Goal: Transaction & Acquisition: Purchase product/service

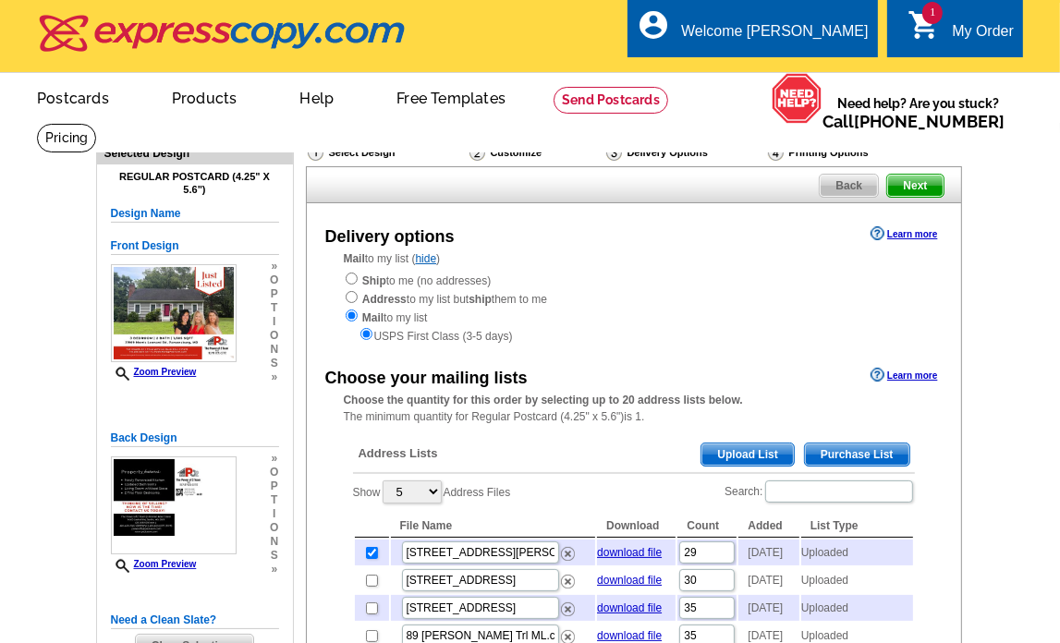
click at [941, 15] on span "1" at bounding box center [932, 13] width 20 height 22
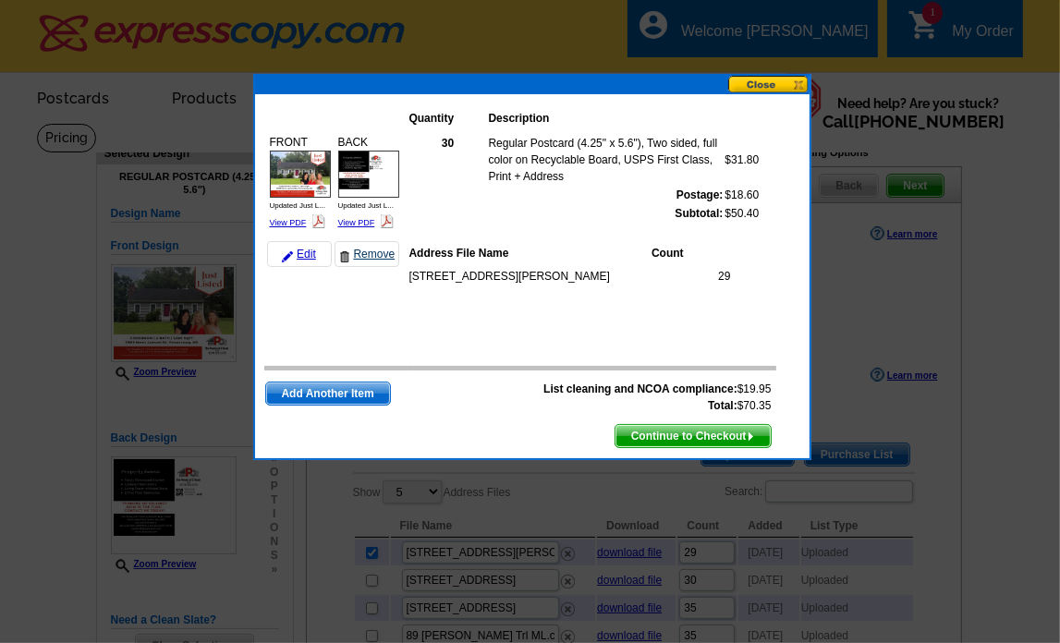
click at [375, 251] on link "Remove" at bounding box center [367, 254] width 65 height 26
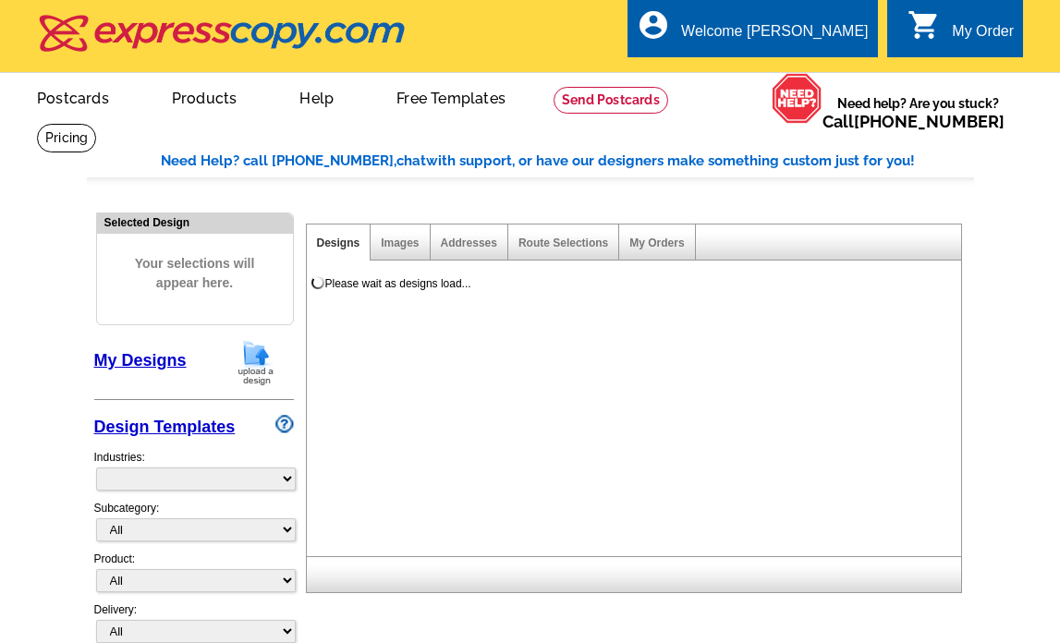
select select "785"
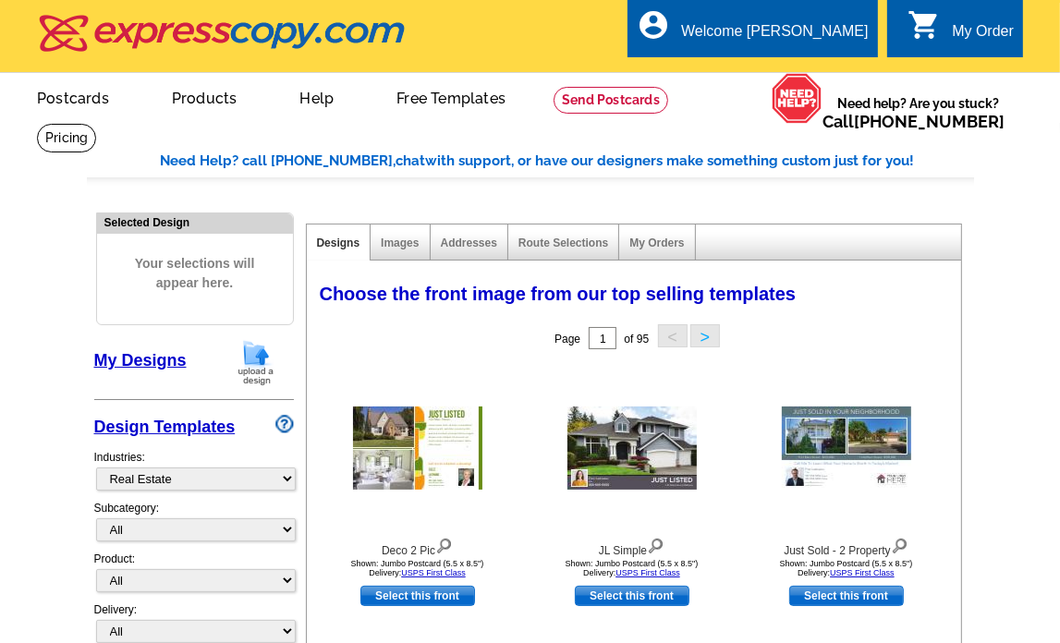
click at [269, 361] on img at bounding box center [256, 362] width 48 height 47
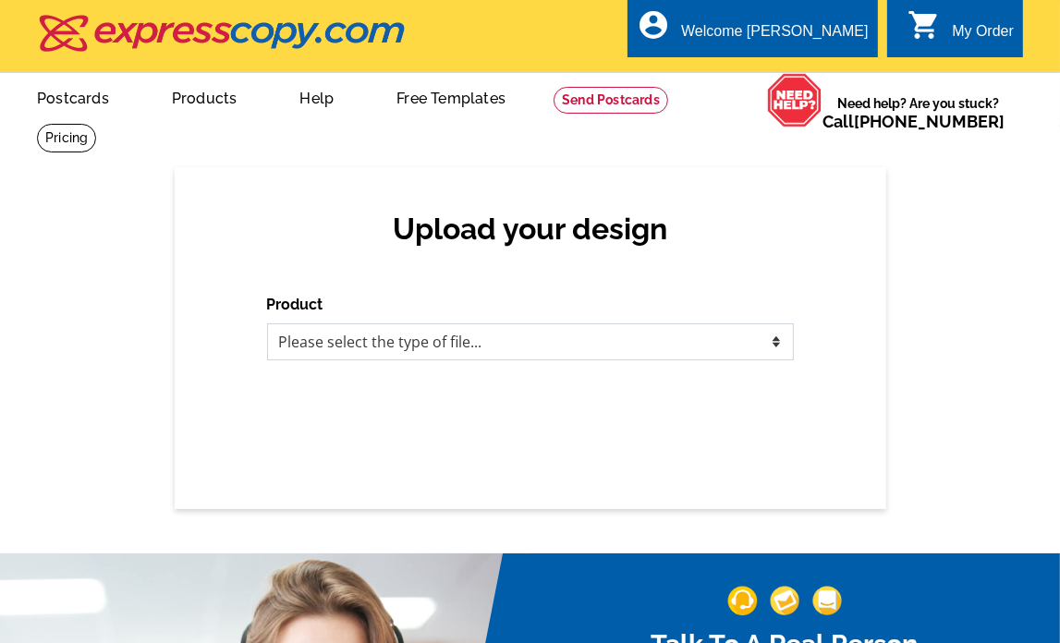
drag, startPoint x: 325, startPoint y: 342, endPoint x: 332, endPoint y: 358, distance: 17.0
click at [325, 342] on select "Please select the type of file... Postcards Business Cards Letters and flyers G…" at bounding box center [530, 342] width 527 height 37
select select "1"
click at [267, 324] on select "Please select the type of file... Postcards Business Cards Letters and flyers G…" at bounding box center [530, 342] width 527 height 37
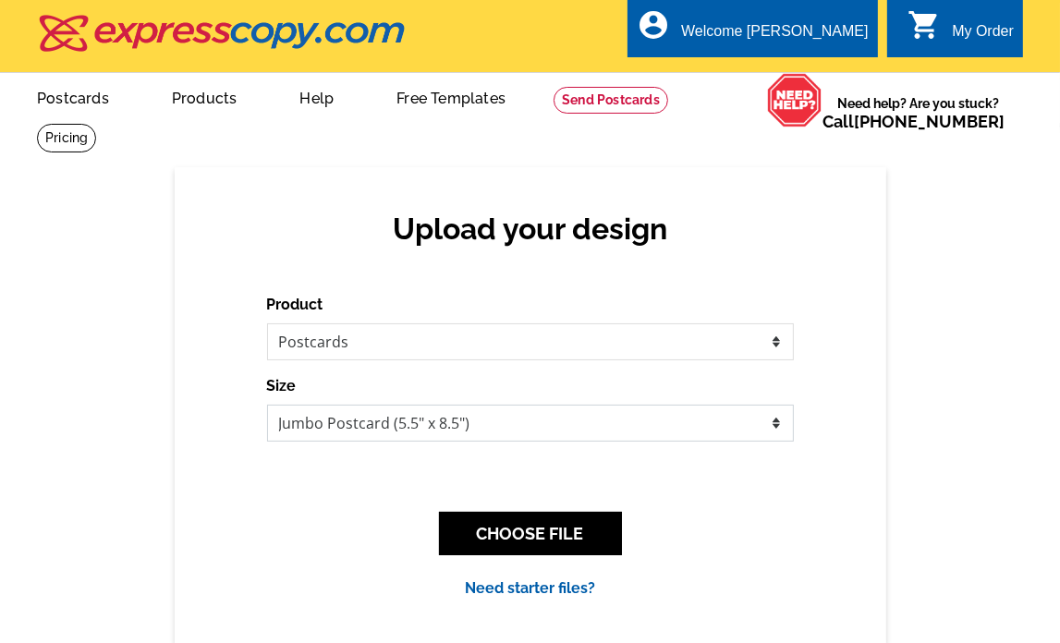
click at [459, 432] on select "Jumbo Postcard (5.5" x 8.5") Regular Postcard (4.25" x 5.6") Panoramic Postcard…" at bounding box center [530, 423] width 527 height 37
select select "1"
click at [267, 406] on select "Jumbo Postcard (5.5" x 8.5") Regular Postcard (4.25" x 5.6") Panoramic Postcard…" at bounding box center [530, 423] width 527 height 37
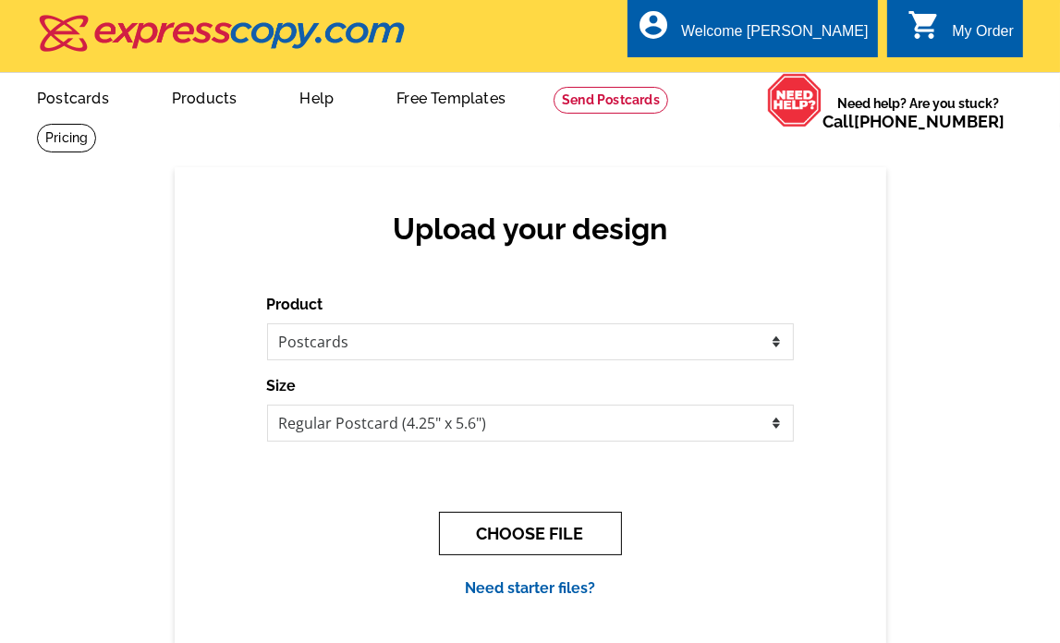
click at [489, 537] on button "CHOOSE FILE" at bounding box center [530, 533] width 183 height 43
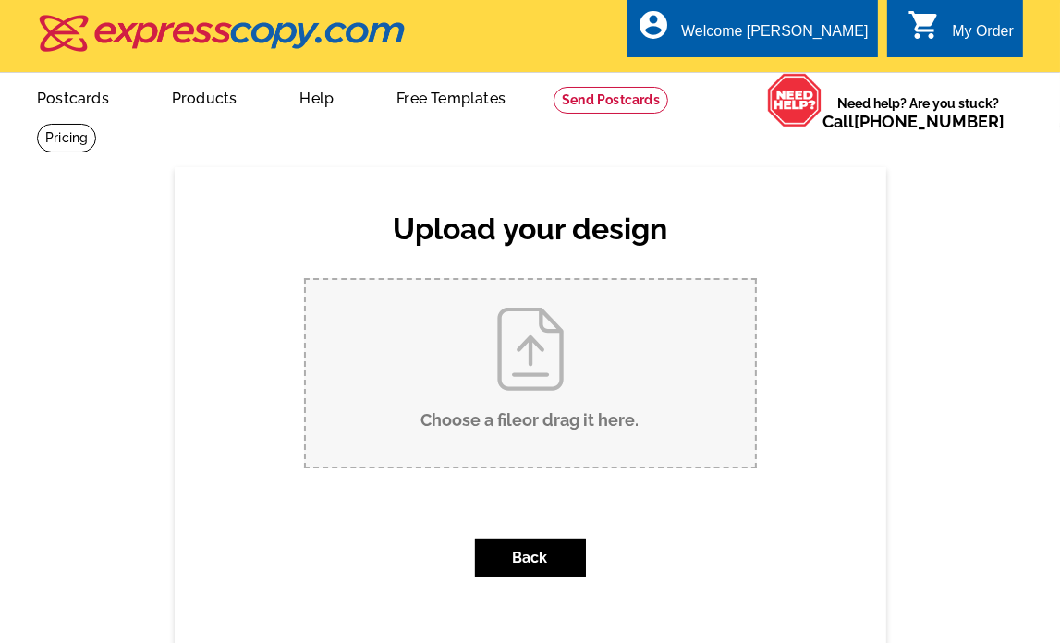
click at [561, 309] on input "Choose a file or drag it here ." at bounding box center [530, 373] width 449 height 187
type input "C:\fakepath\Just Sold - 5 Cresthaven Dr.pdf"
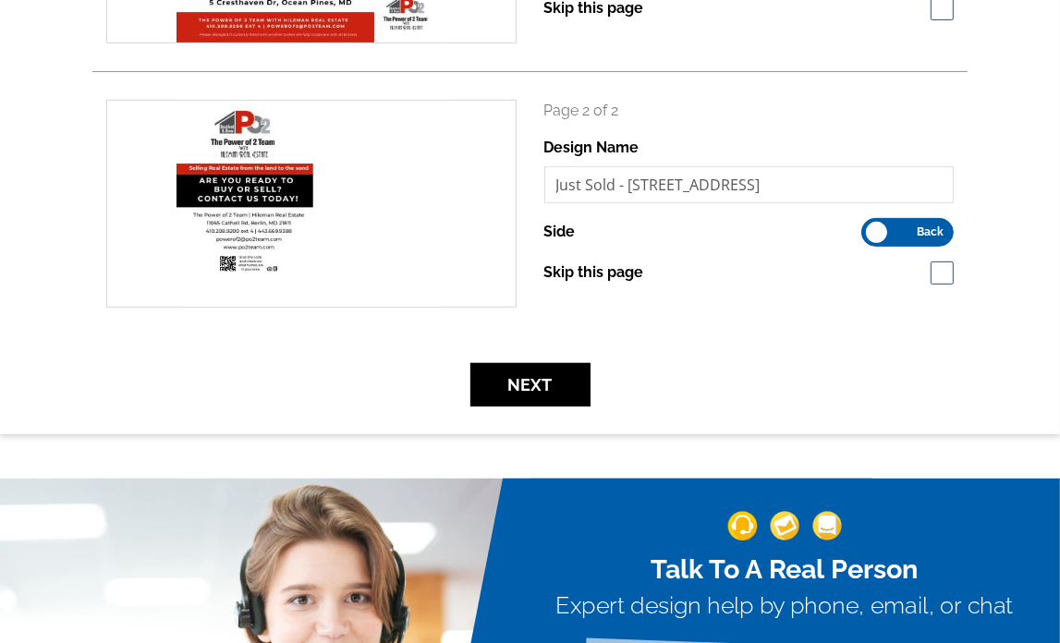
scroll to position [616, 0]
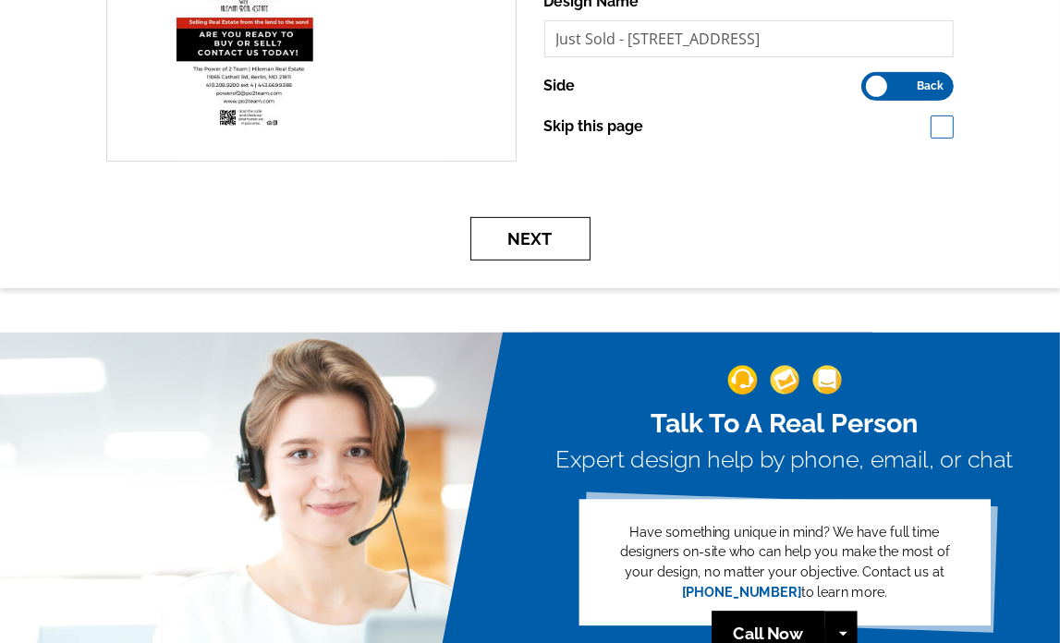
click at [553, 250] on button "Next" at bounding box center [530, 238] width 120 height 43
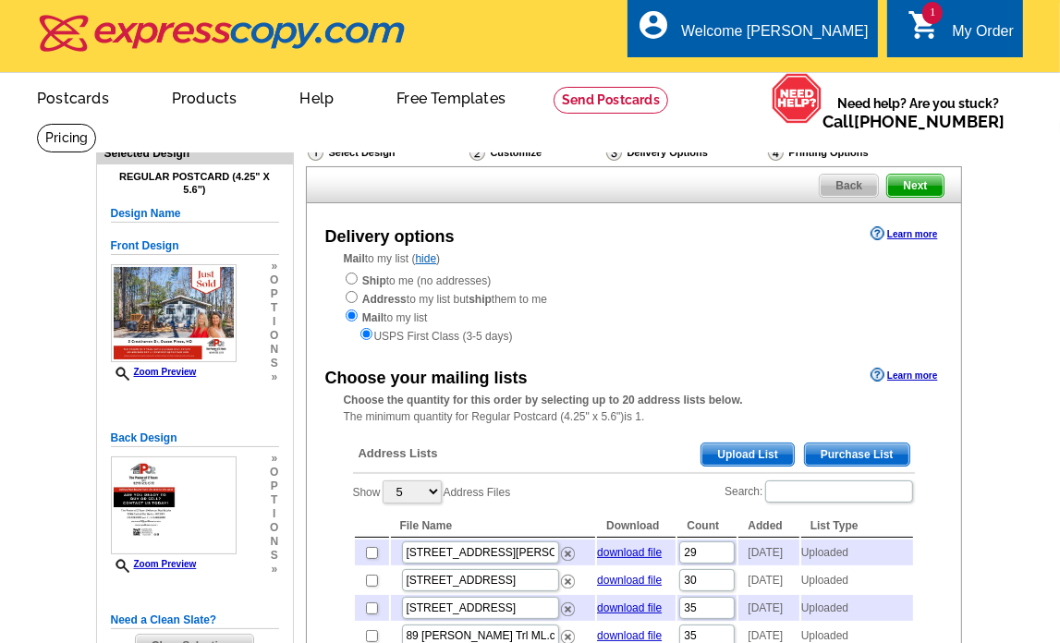
click at [780, 511] on div "Search:" at bounding box center [819, 495] width 189 height 33
click at [776, 498] on input "Search:" at bounding box center [839, 492] width 148 height 22
paste input "8135 Burnt Branch Dr"
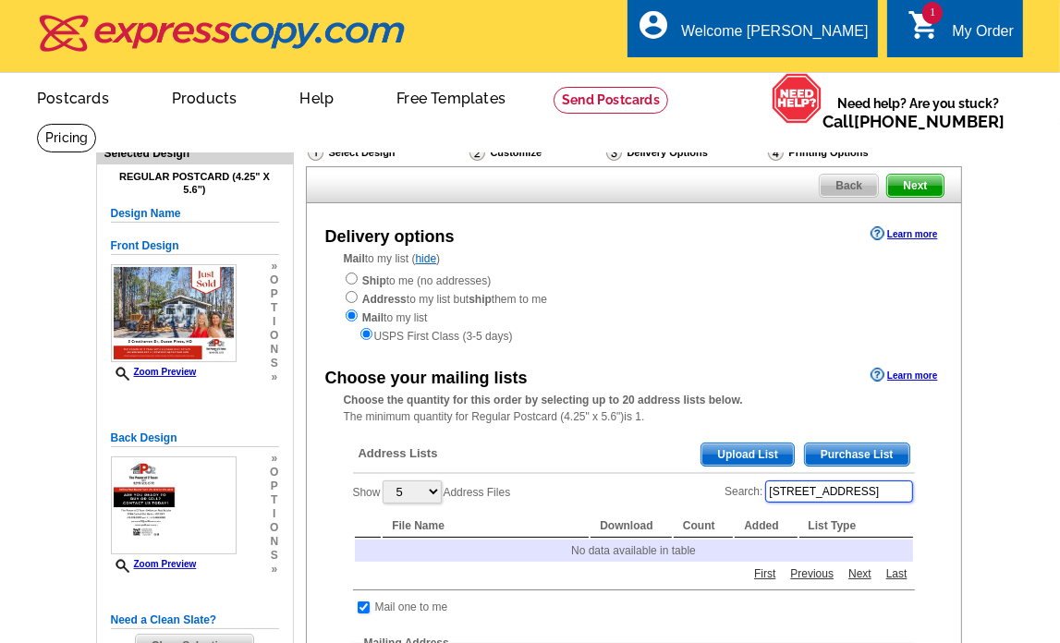
click at [776, 491] on input "8135 Burnt Branch Dr" at bounding box center [839, 492] width 148 height 22
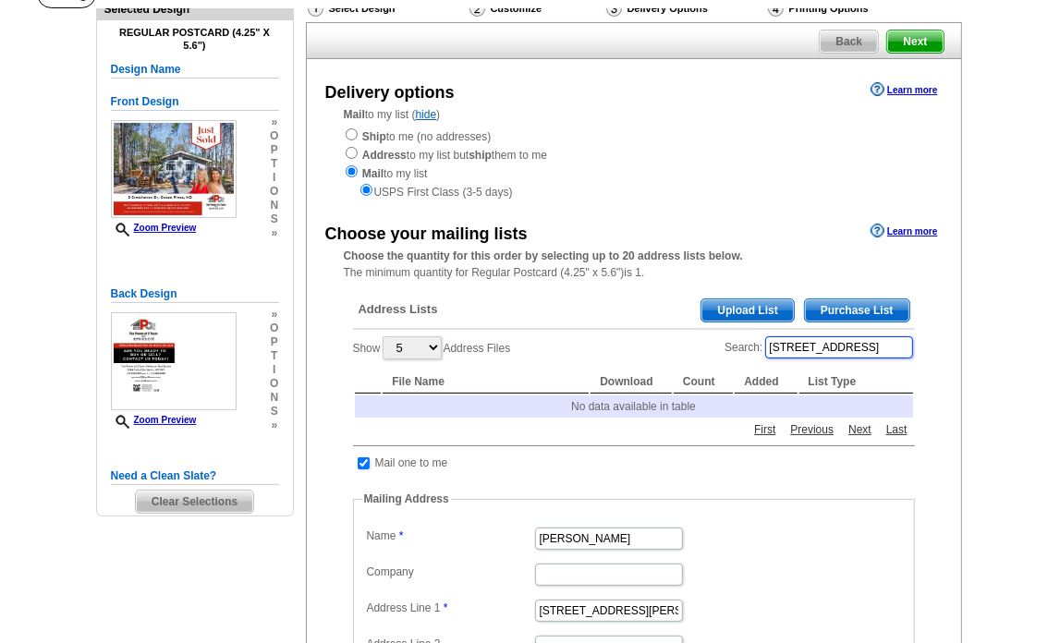
scroll to position [308, 0]
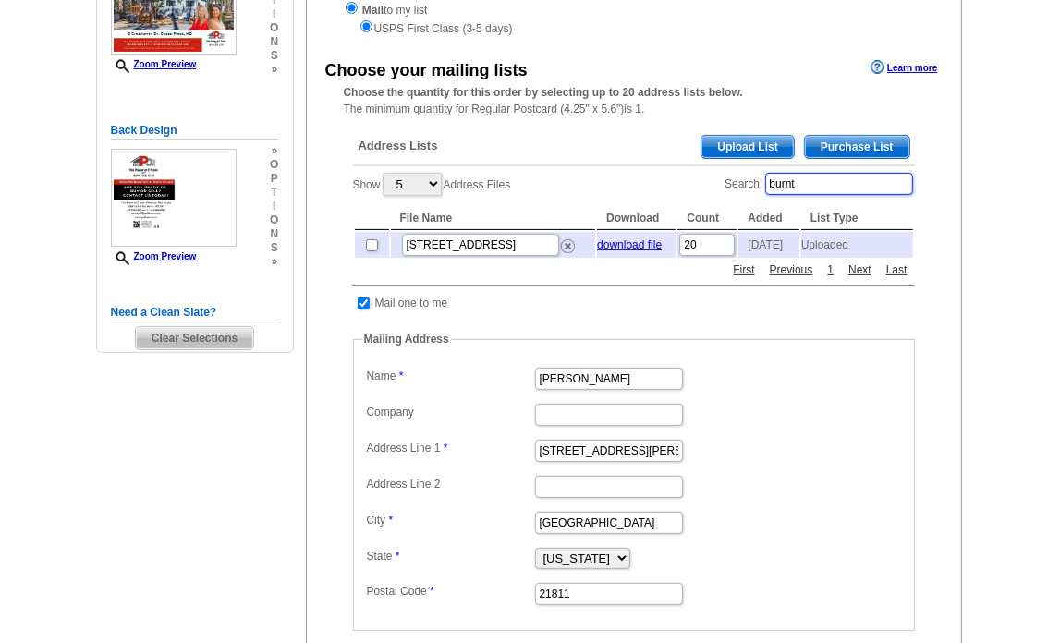
drag, startPoint x: 809, startPoint y: 189, endPoint x: 618, endPoint y: 173, distance: 191.1
click at [618, 172] on div "Show 5 10 25 50 100 Address Files Search: burnt File Name Download Count Added …" at bounding box center [634, 215] width 562 height 89
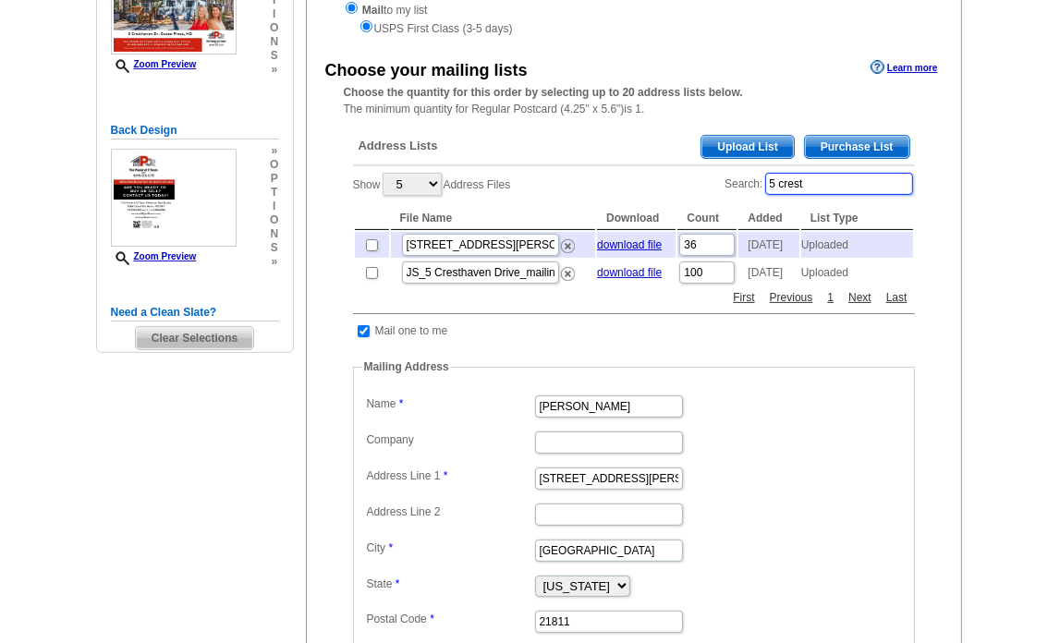
type input "5 crest"
click at [375, 247] on input "checkbox" at bounding box center [372, 245] width 12 height 12
checkbox input "true"
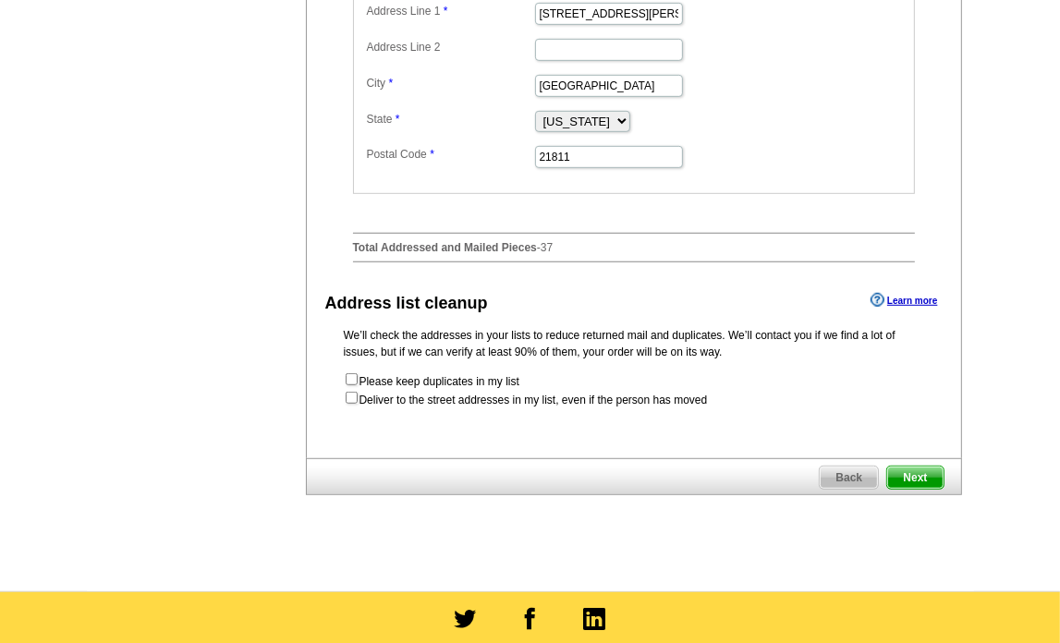
scroll to position [924, 0]
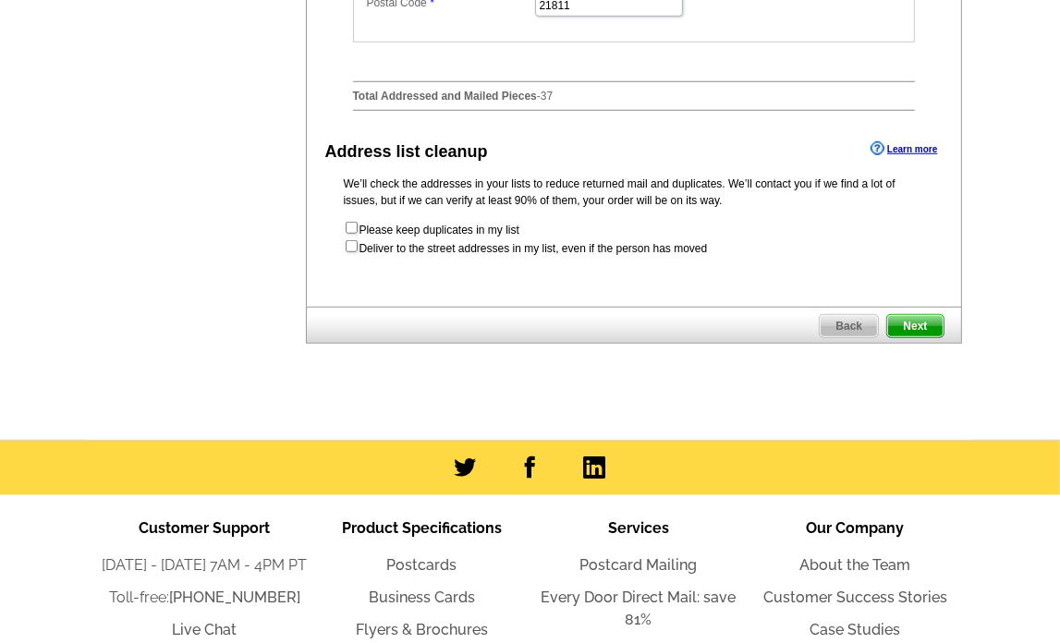
click at [359, 254] on form "Please keep duplicates in my list Deliver to the street addresses in my list, e…" at bounding box center [634, 238] width 580 height 37
click at [356, 251] on input "checkbox" at bounding box center [352, 246] width 12 height 12
checkbox input "true"
radio input "true"
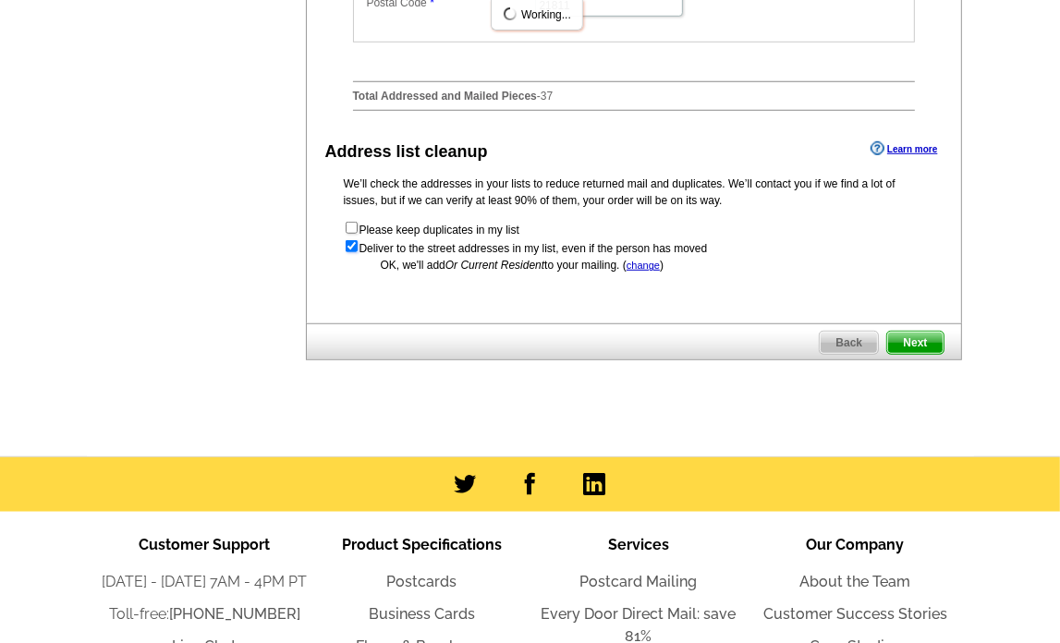
scroll to position [0, 0]
click at [927, 354] on span "Next" at bounding box center [914, 343] width 55 height 22
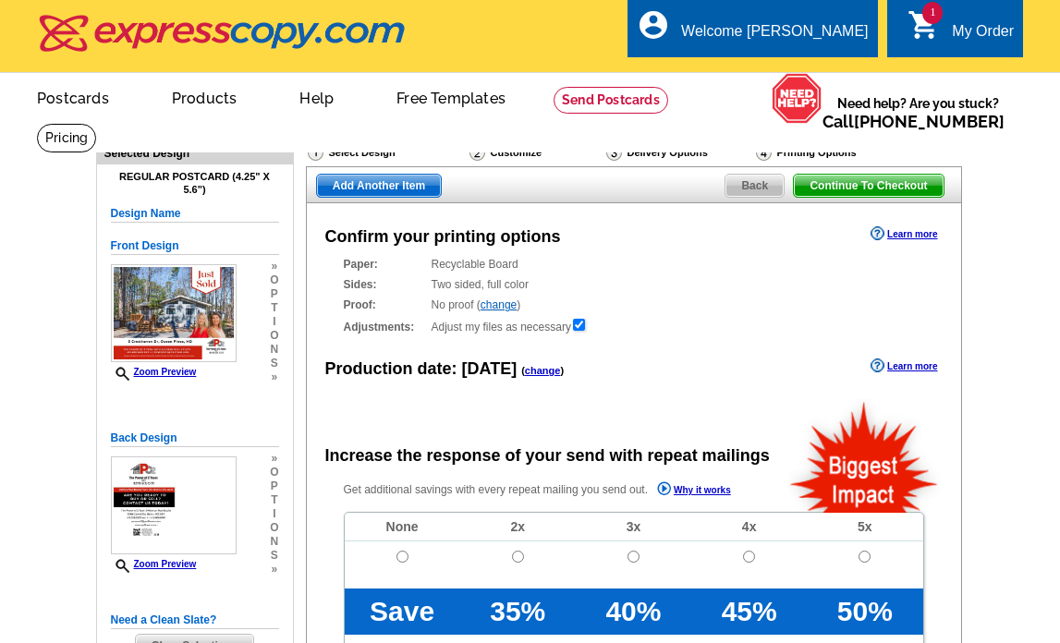
radio input "false"
click at [407, 557] on td at bounding box center [403, 565] width 116 height 47
click at [405, 556] on input "radio" at bounding box center [403, 557] width 12 height 12
radio input "true"
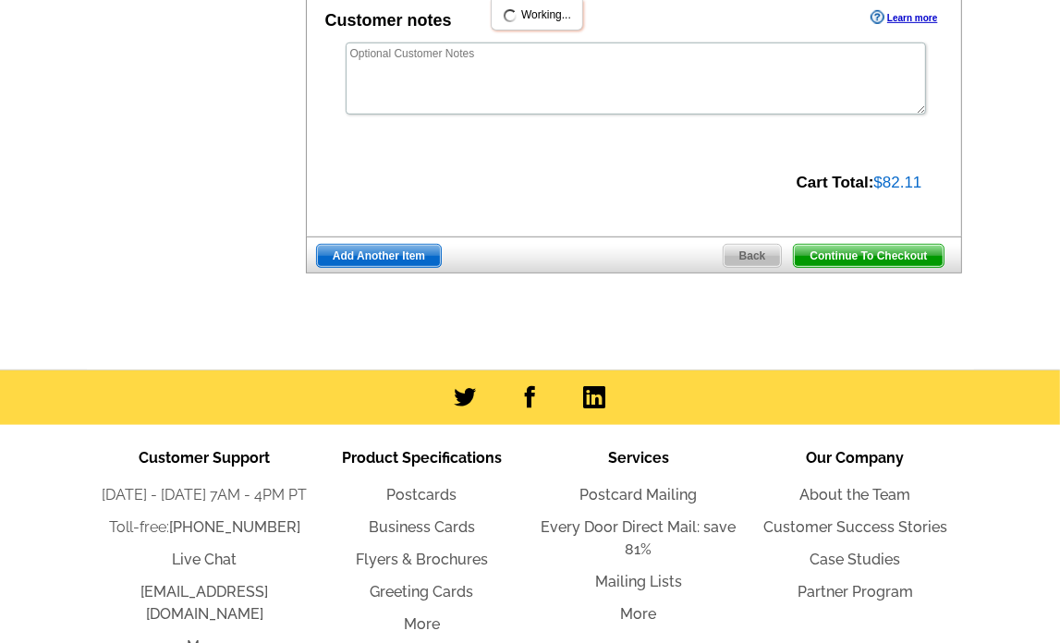
scroll to position [770, 0]
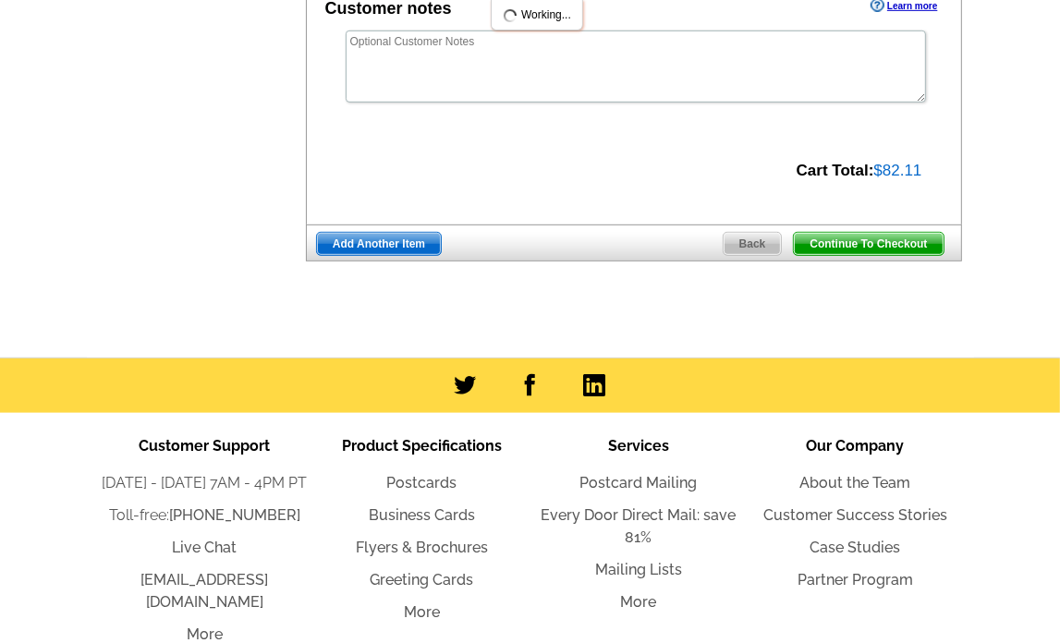
drag, startPoint x: 906, startPoint y: 251, endPoint x: 448, endPoint y: 36, distance: 505.7
click at [906, 250] on span "Continue To Checkout" at bounding box center [868, 244] width 149 height 22
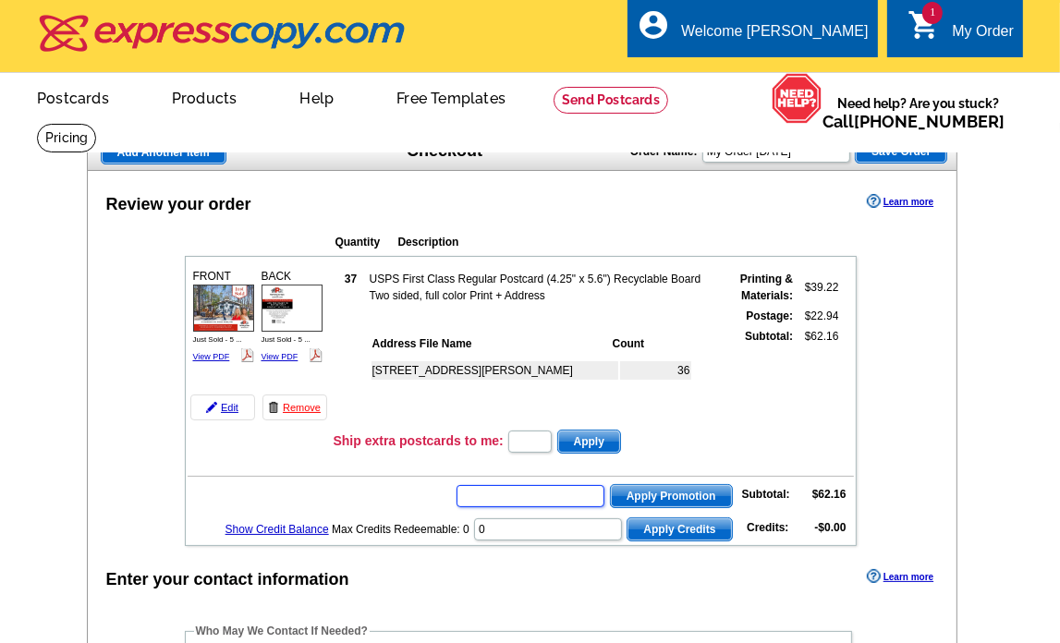
click at [537, 491] on input "text" at bounding box center [531, 496] width 148 height 22
type input "chat20"
click at [610, 484] on button "Apply Promotion" at bounding box center [671, 496] width 123 height 24
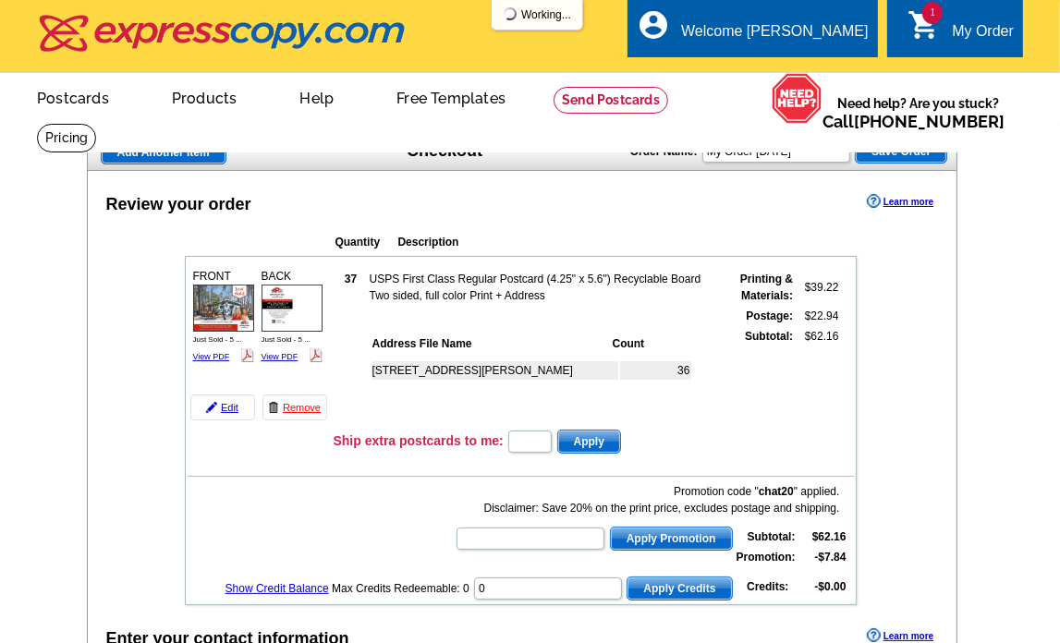
click at [678, 492] on div "Promotion code " chat20 " applied. Disclaimer: Save 20% on the print price, exc…" at bounding box center [647, 499] width 385 height 33
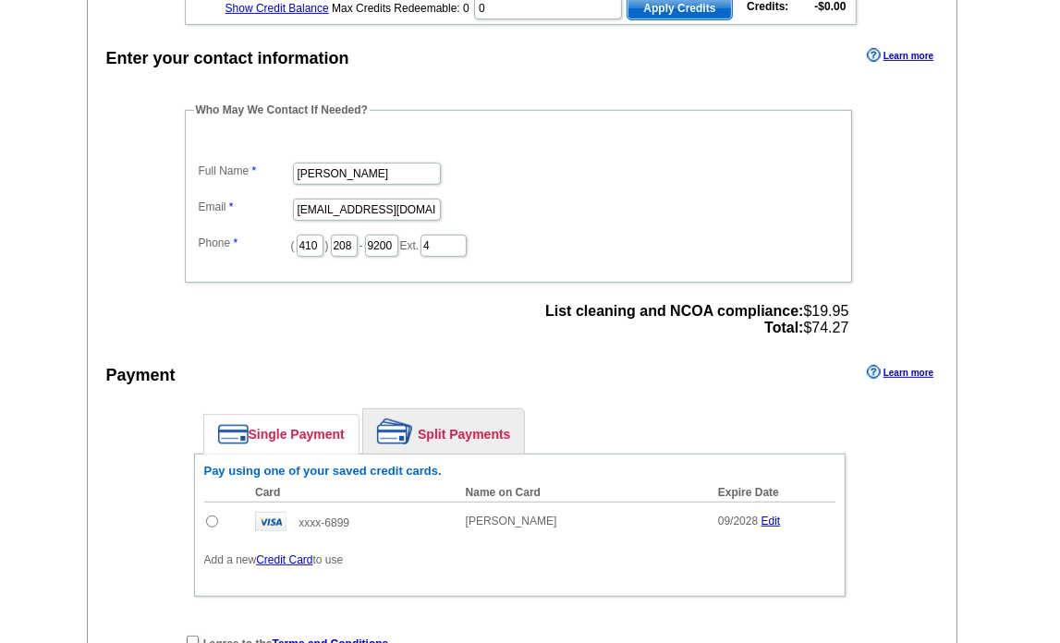
scroll to position [616, 0]
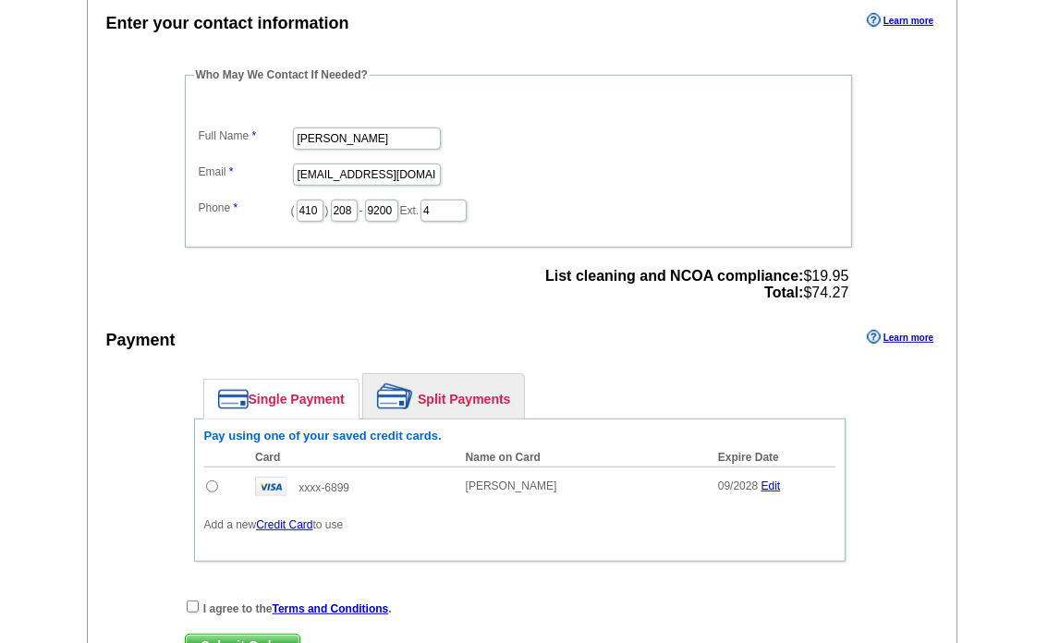
click at [213, 481] on input "radio" at bounding box center [212, 487] width 12 height 12
radio input "true"
click at [190, 601] on input "checkbox" at bounding box center [193, 607] width 12 height 12
checkbox input "true"
click at [243, 635] on span "Submit Order" at bounding box center [243, 646] width 114 height 22
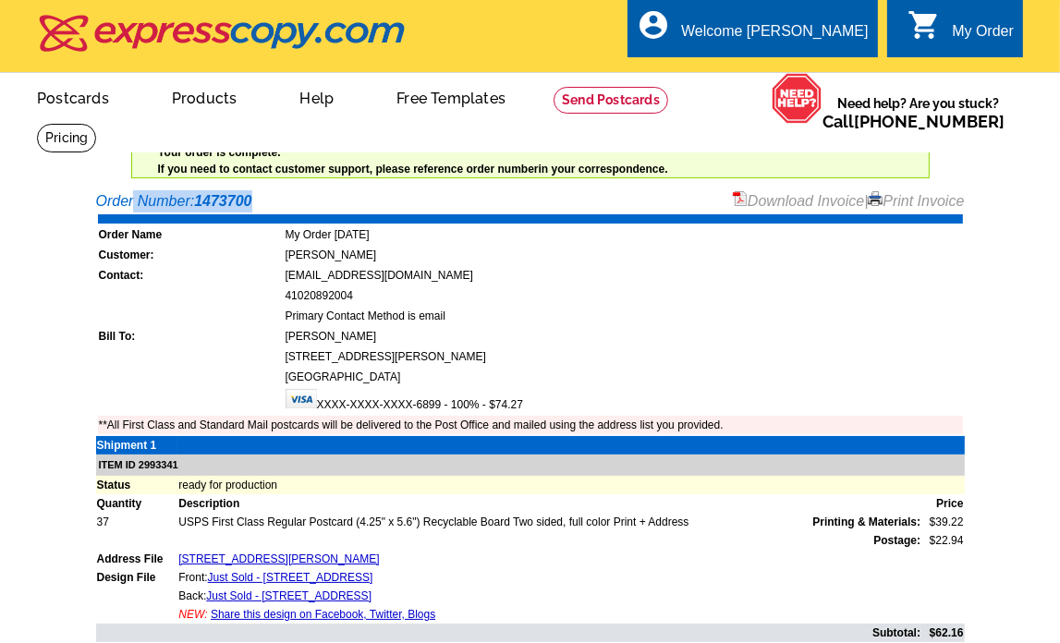
drag, startPoint x: 267, startPoint y: 202, endPoint x: 92, endPoint y: 192, distance: 175.9
click at [92, 192] on div "Order Number: 1473700 Download Invoice | Print Invoice Order Name My Order [DAT…" at bounding box center [530, 493] width 887 height 606
copy div "Order Number: 1473700"
